Goal: Use online tool/utility: Utilize a website feature to perform a specific function

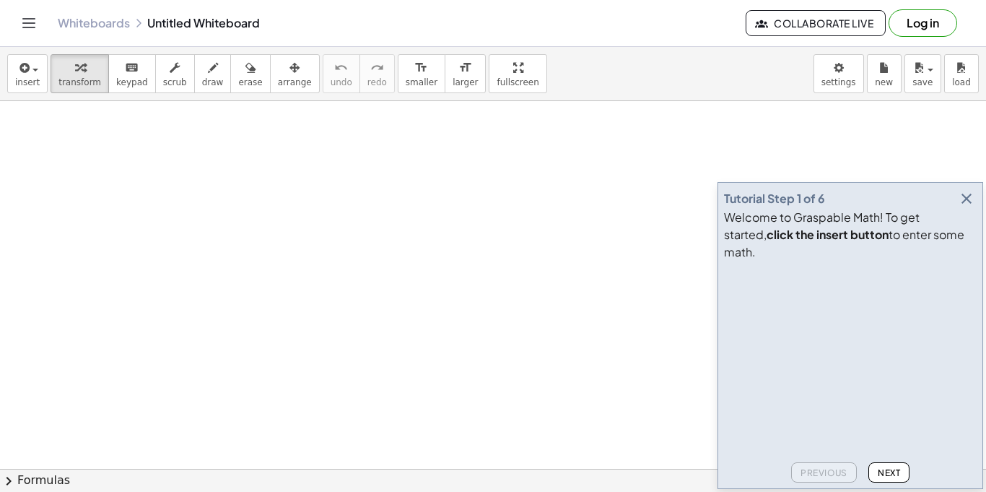
click at [963, 207] on icon "button" at bounding box center [966, 198] width 17 height 17
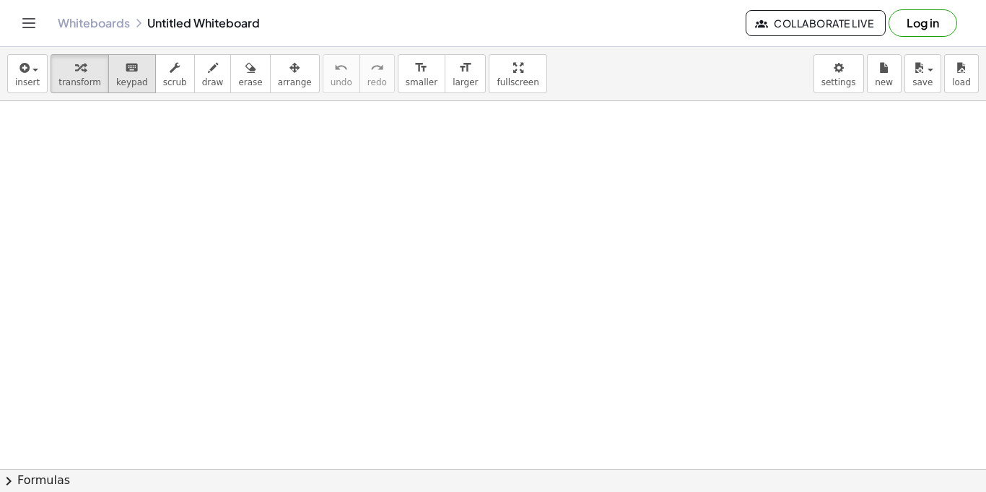
click at [130, 84] on span "keypad" at bounding box center [132, 82] width 32 height 10
click at [128, 77] on span "keypad" at bounding box center [132, 82] width 32 height 10
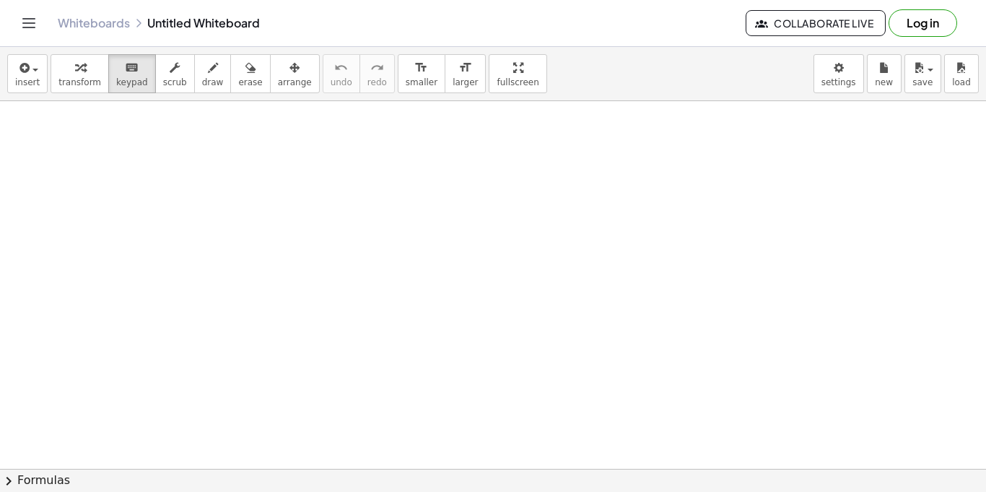
click at [209, 64] on button "draw" at bounding box center [213, 73] width 38 height 39
drag, startPoint x: 103, startPoint y: 148, endPoint x: 77, endPoint y: 148, distance: 25.3
drag, startPoint x: 75, startPoint y: 148, endPoint x: 89, endPoint y: 186, distance: 40.0
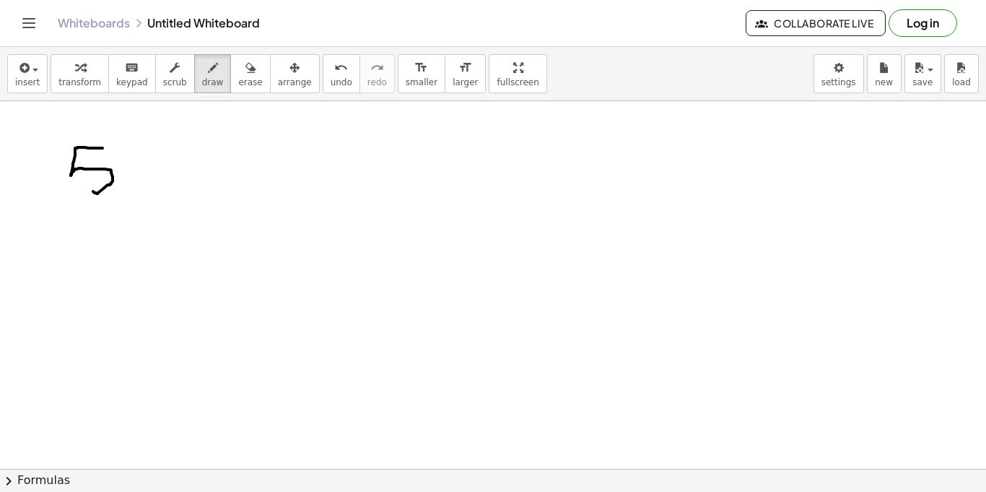
click at [138, 84] on button "keyboard keypad" at bounding box center [132, 73] width 48 height 39
click at [128, 82] on span "keypad" at bounding box center [132, 82] width 32 height 10
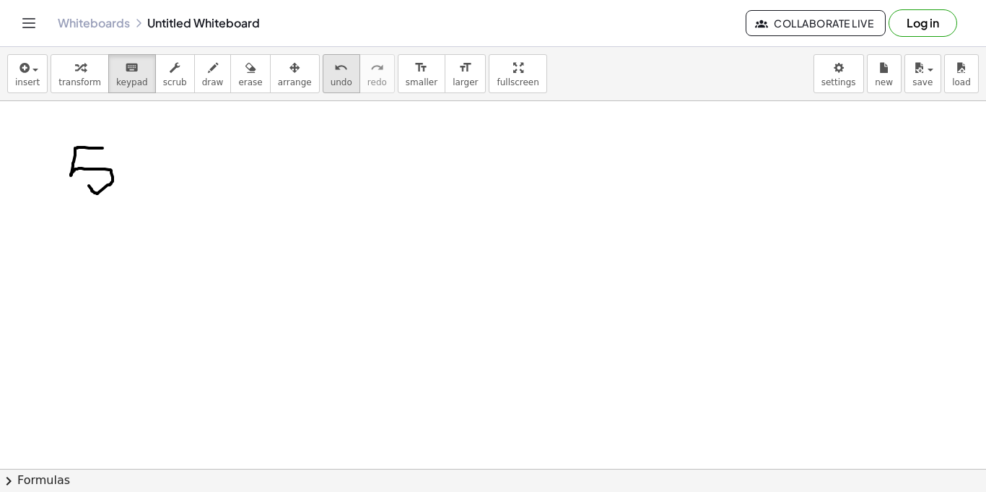
click at [331, 72] on button "undo undo" at bounding box center [342, 73] width 38 height 39
click at [108, 74] on button "keyboard keypad" at bounding box center [132, 73] width 48 height 39
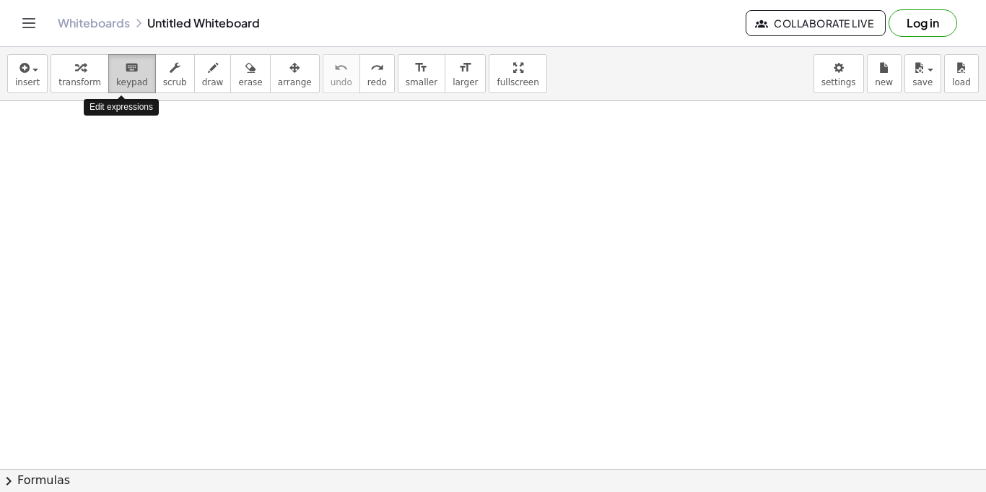
click at [108, 74] on button "keyboard keypad" at bounding box center [132, 73] width 48 height 39
click at [52, 478] on button "chevron_right Formulas" at bounding box center [493, 480] width 986 height 23
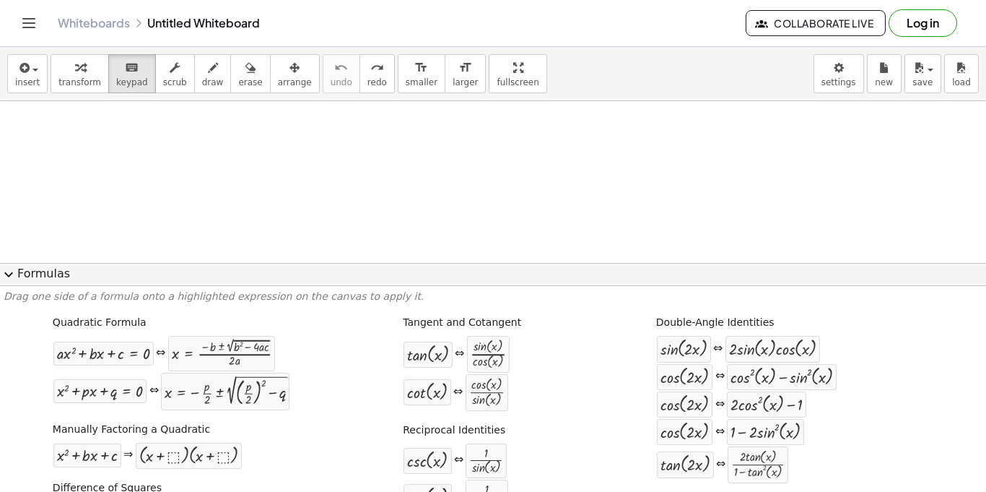
click at [32, 272] on button "expand_more Formulas" at bounding box center [493, 274] width 986 height 23
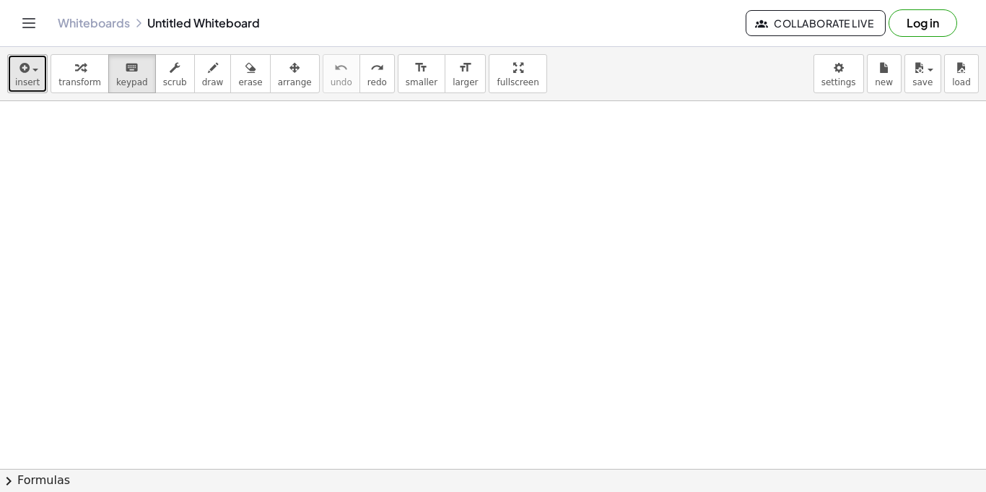
click at [37, 83] on button "insert" at bounding box center [27, 73] width 40 height 39
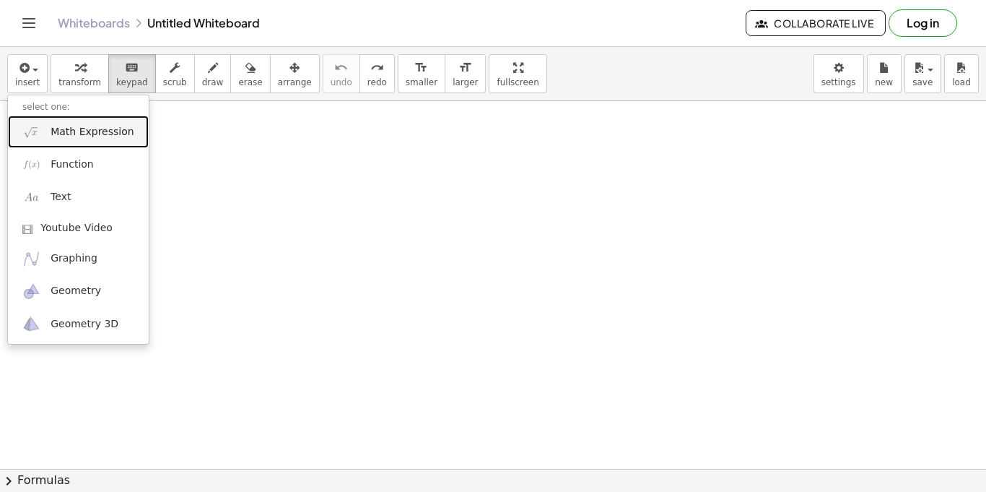
click at [100, 135] on span "Math Expression" at bounding box center [92, 132] width 83 height 14
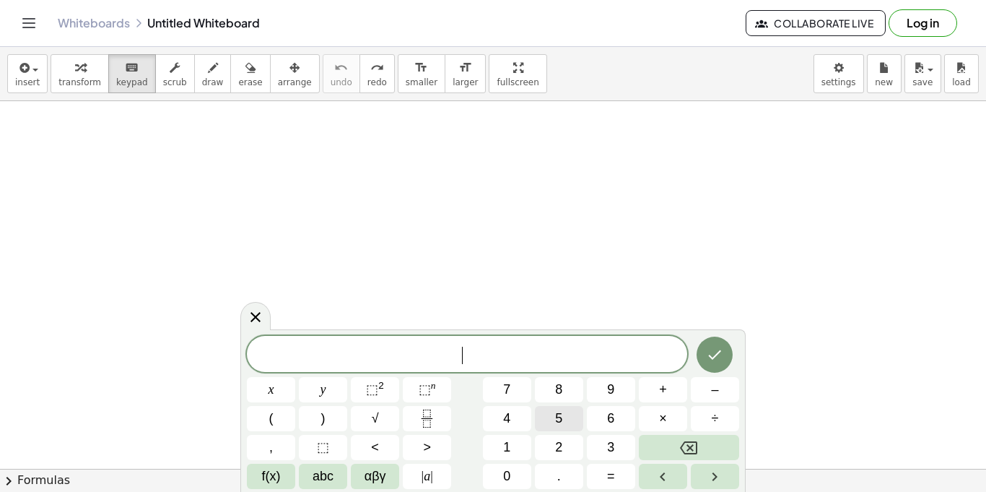
click at [575, 418] on button "5" at bounding box center [559, 418] width 48 height 25
click at [285, 381] on button "x" at bounding box center [271, 389] width 48 height 25
click at [717, 356] on icon "Done" at bounding box center [714, 354] width 17 height 17
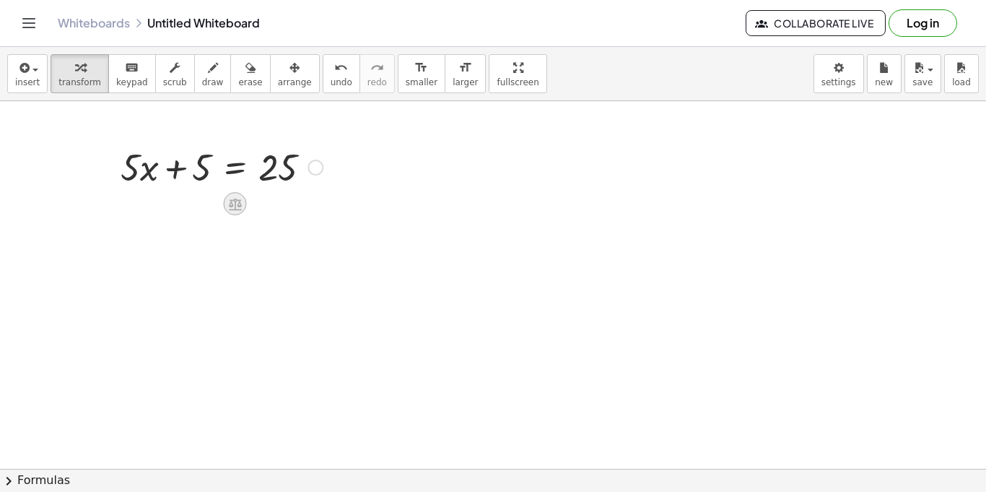
click at [227, 196] on icon at bounding box center [234, 203] width 15 height 15
click at [205, 200] on span "−" at bounding box center [206, 204] width 9 height 21
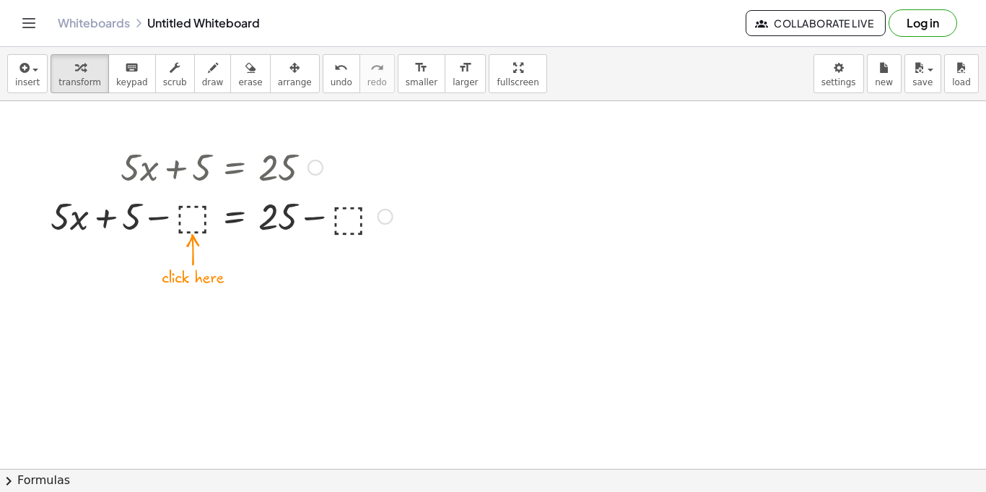
click at [190, 205] on div at bounding box center [221, 215] width 357 height 49
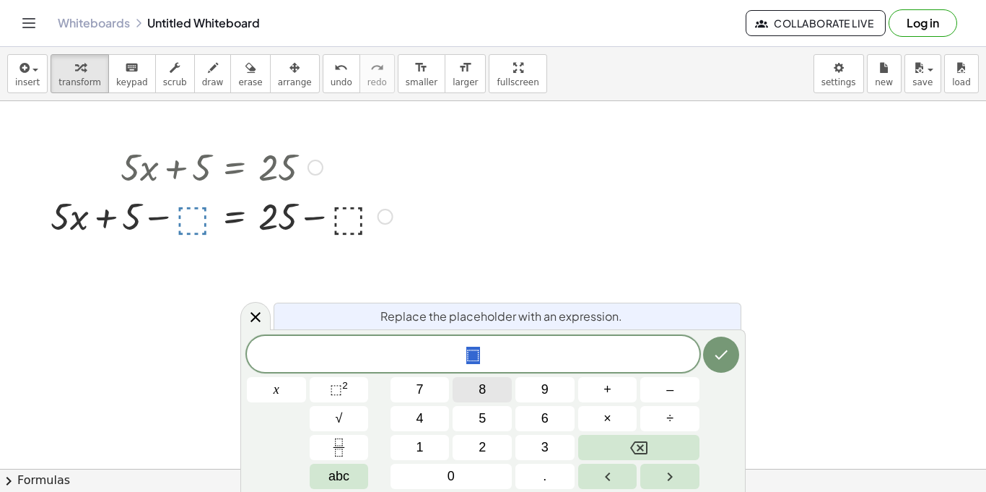
scroll to position [5, 0]
click at [727, 347] on icon "Done" at bounding box center [721, 354] width 17 height 17
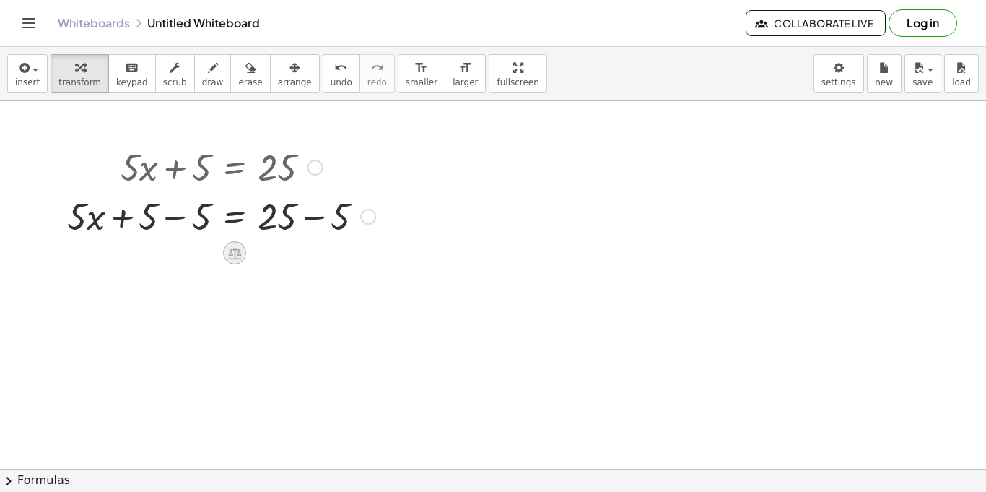
click at [238, 250] on icon at bounding box center [234, 253] width 15 height 15
drag, startPoint x: 152, startPoint y: 209, endPoint x: 199, endPoint y: 206, distance: 47.1
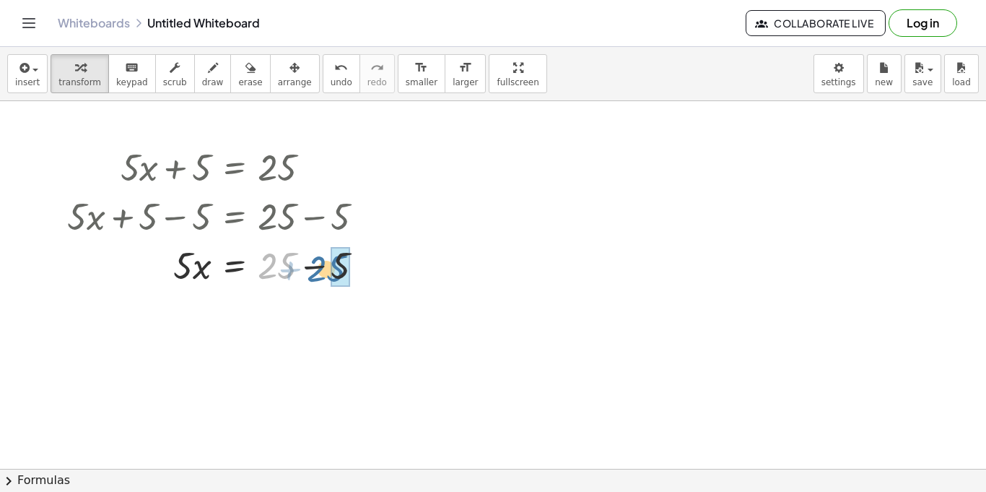
drag, startPoint x: 276, startPoint y: 264, endPoint x: 327, endPoint y: 266, distance: 51.3
click at [327, 266] on div at bounding box center [221, 264] width 323 height 49
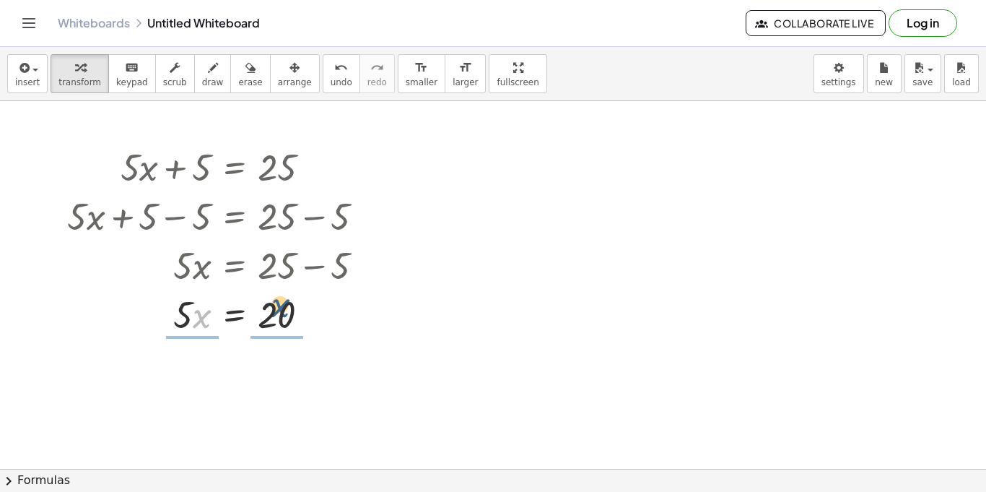
drag, startPoint x: 197, startPoint y: 324, endPoint x: 277, endPoint y: 313, distance: 80.1
click at [277, 313] on div at bounding box center [221, 313] width 323 height 49
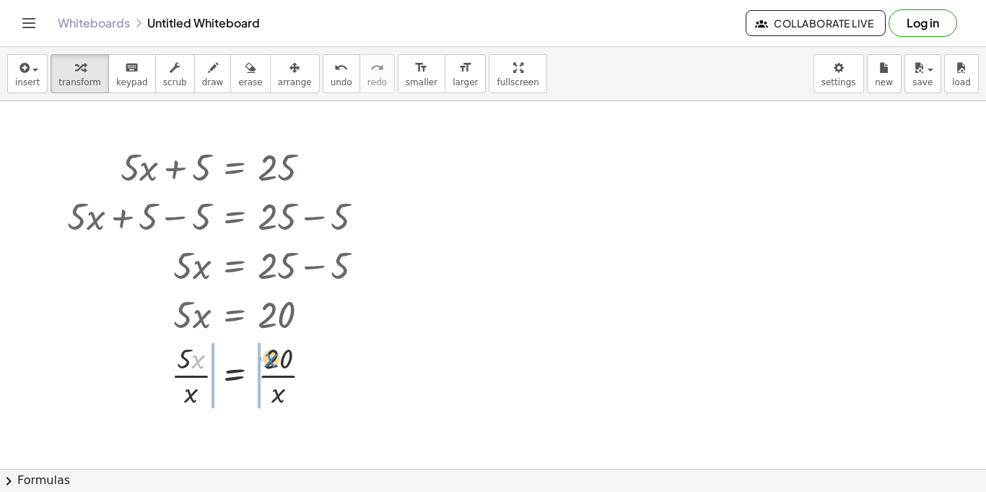
drag, startPoint x: 196, startPoint y: 361, endPoint x: 269, endPoint y: 360, distance: 72.2
click at [269, 360] on div at bounding box center [221, 374] width 323 height 72
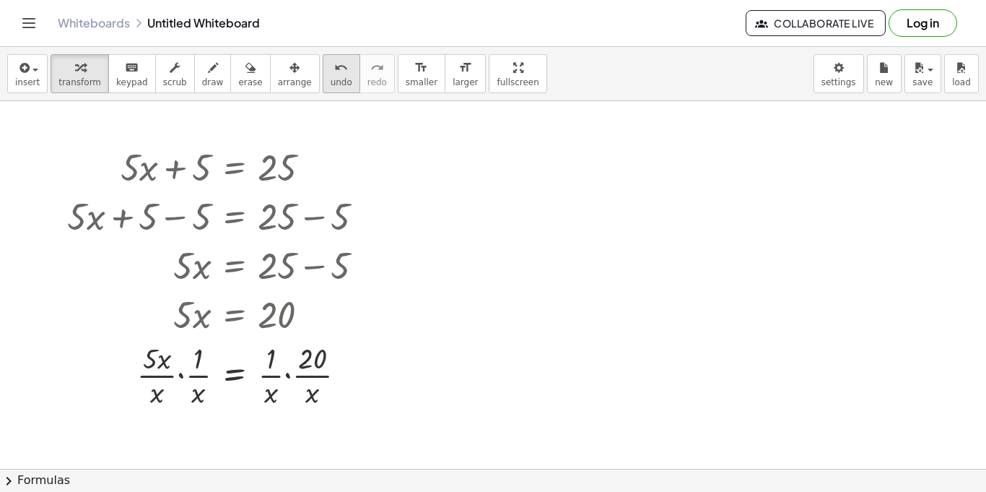
click at [331, 77] on span "undo" at bounding box center [342, 82] width 22 height 10
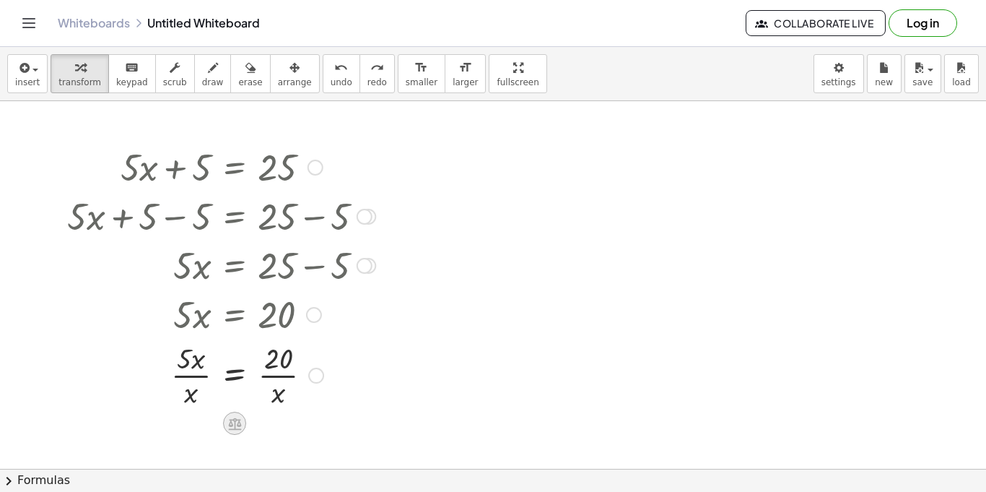
click at [237, 421] on icon at bounding box center [234, 423] width 15 height 15
click at [267, 425] on span "÷" at bounding box center [264, 423] width 8 height 21
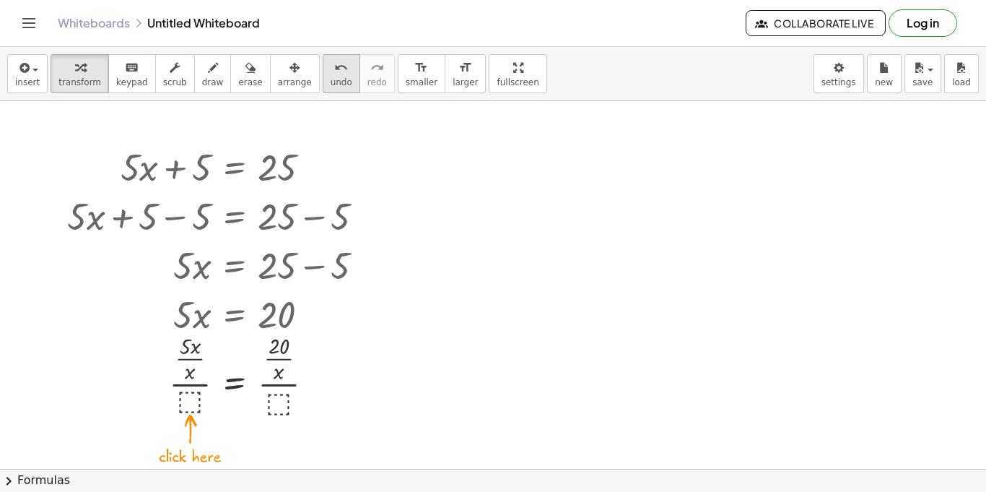
click at [331, 62] on button "undo undo" at bounding box center [342, 73] width 38 height 39
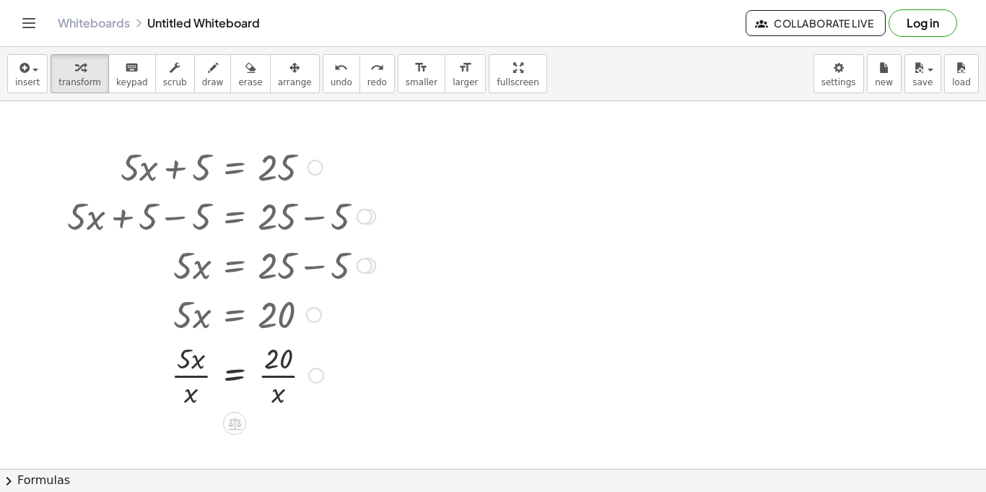
click at [196, 394] on div at bounding box center [221, 374] width 320 height 72
click at [322, 375] on div at bounding box center [316, 376] width 16 height 16
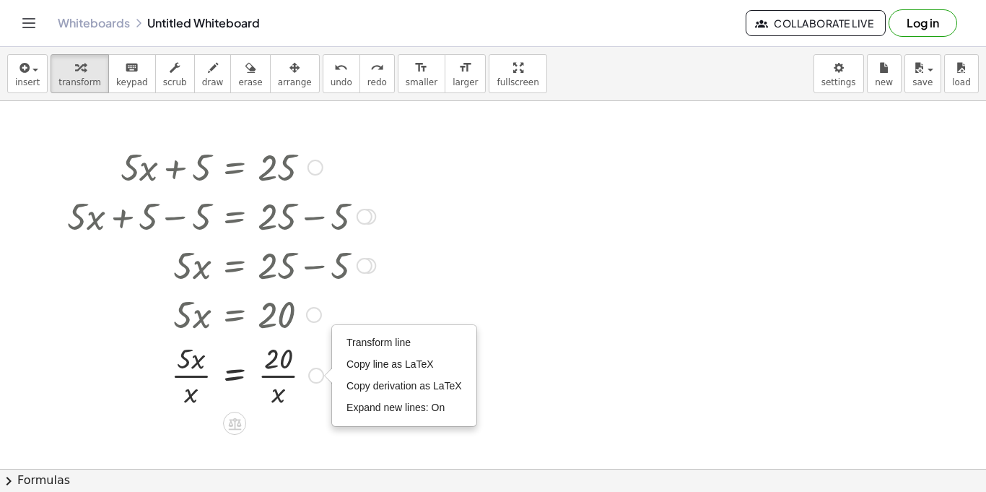
click at [298, 407] on div at bounding box center [221, 374] width 323 height 72
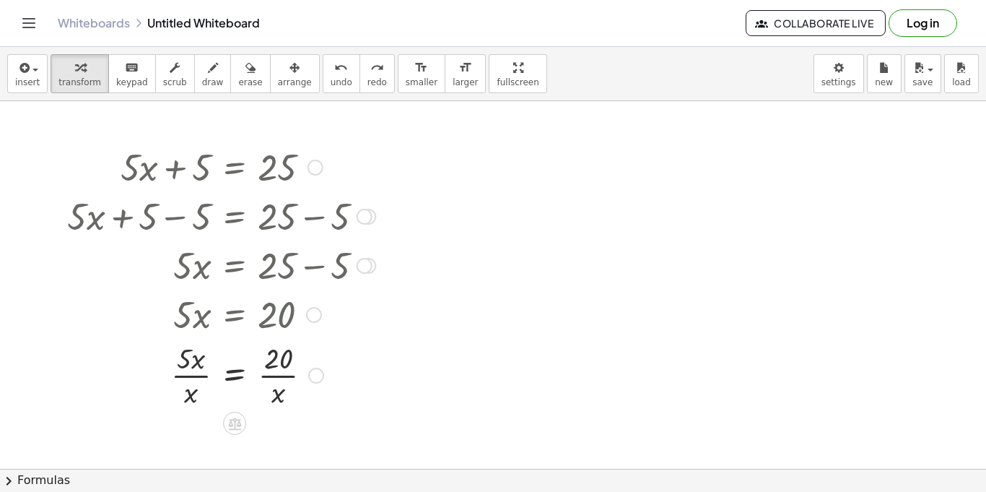
click at [193, 392] on div at bounding box center [221, 374] width 323 height 72
click at [197, 368] on div at bounding box center [221, 374] width 323 height 72
drag, startPoint x: 188, startPoint y: 365, endPoint x: 194, endPoint y: 394, distance: 29.3
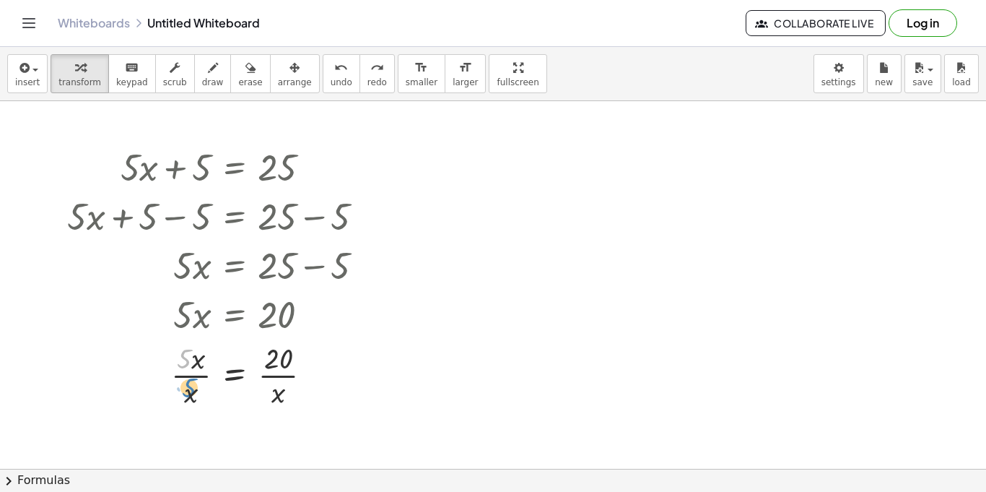
click at [194, 394] on div at bounding box center [221, 374] width 323 height 72
drag, startPoint x: 186, startPoint y: 365, endPoint x: 191, endPoint y: 408, distance: 43.6
click at [191, 408] on div at bounding box center [221, 374] width 323 height 72
click at [331, 63] on div "undo" at bounding box center [342, 66] width 22 height 17
click at [230, 354] on icon at bounding box center [234, 351] width 13 height 12
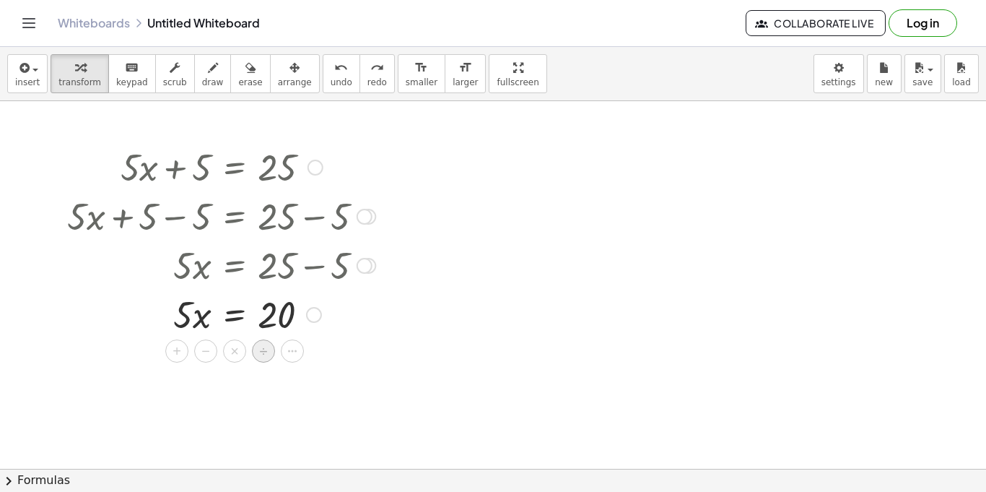
click at [265, 351] on span "÷" at bounding box center [264, 351] width 8 height 21
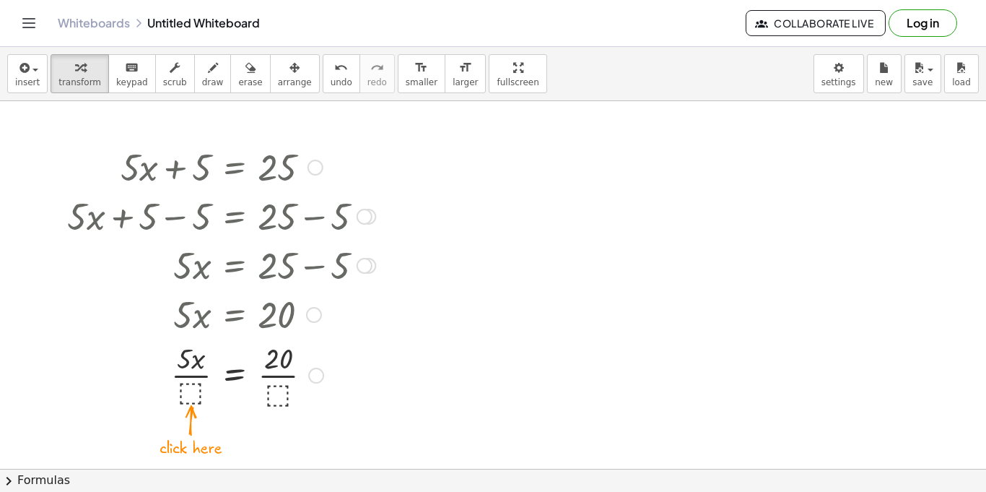
click at [194, 390] on div at bounding box center [221, 374] width 323 height 72
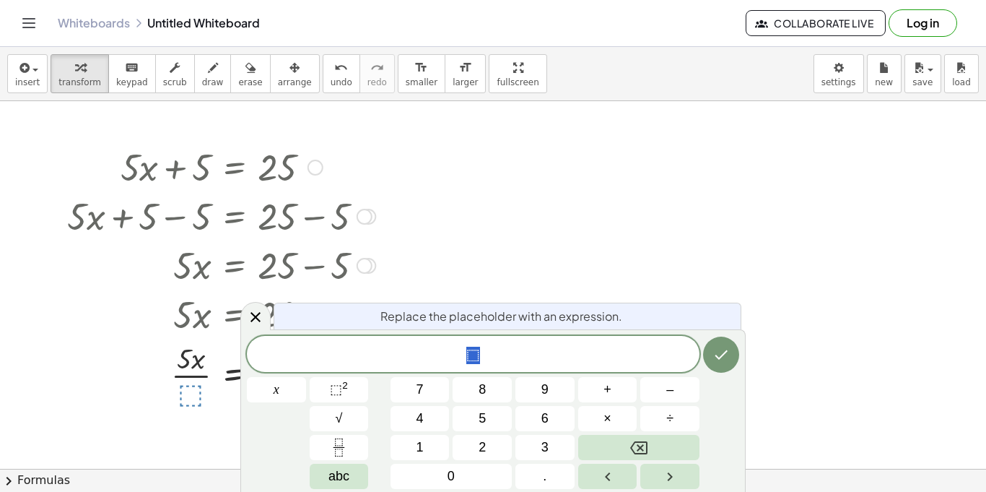
scroll to position [6, 0]
click at [727, 362] on icon "Done" at bounding box center [721, 354] width 17 height 17
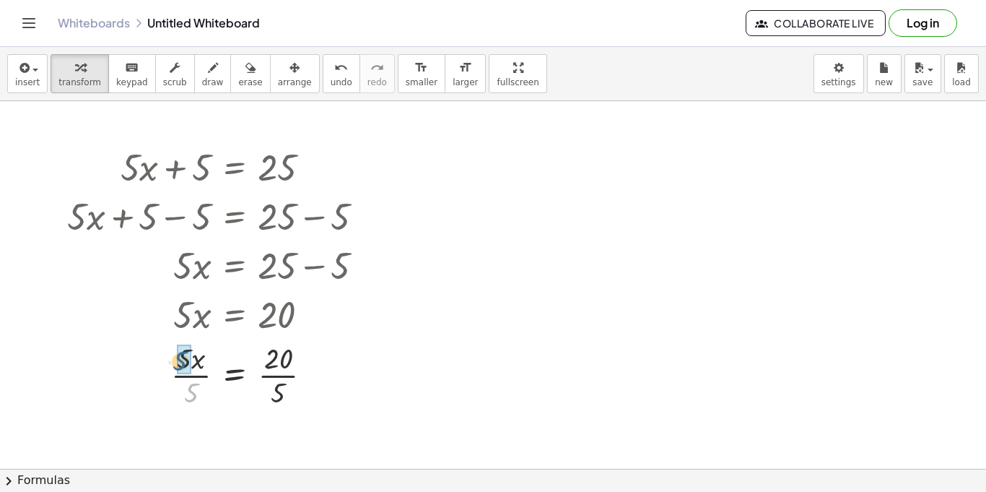
drag, startPoint x: 198, startPoint y: 390, endPoint x: 186, endPoint y: 357, distance: 35.2
drag, startPoint x: 279, startPoint y: 390, endPoint x: 278, endPoint y: 363, distance: 26.7
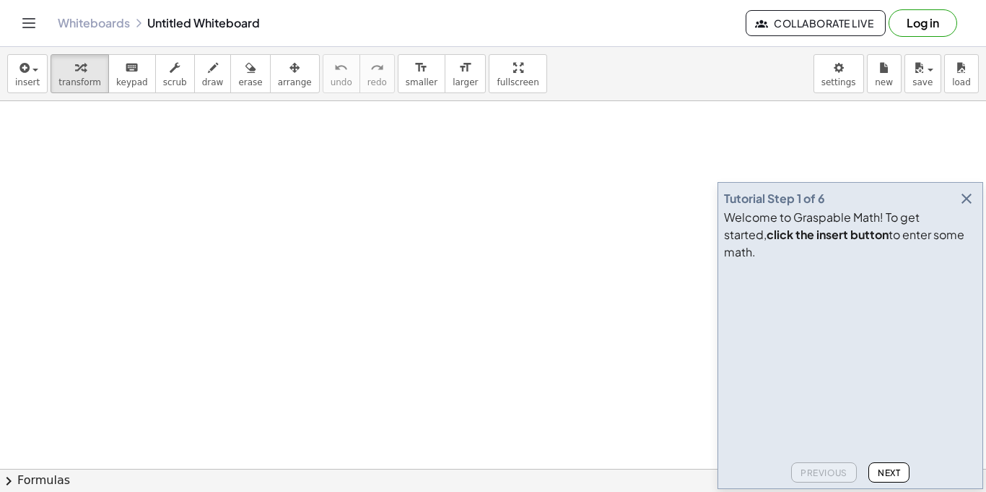
click at [970, 207] on icon "button" at bounding box center [966, 198] width 17 height 17
